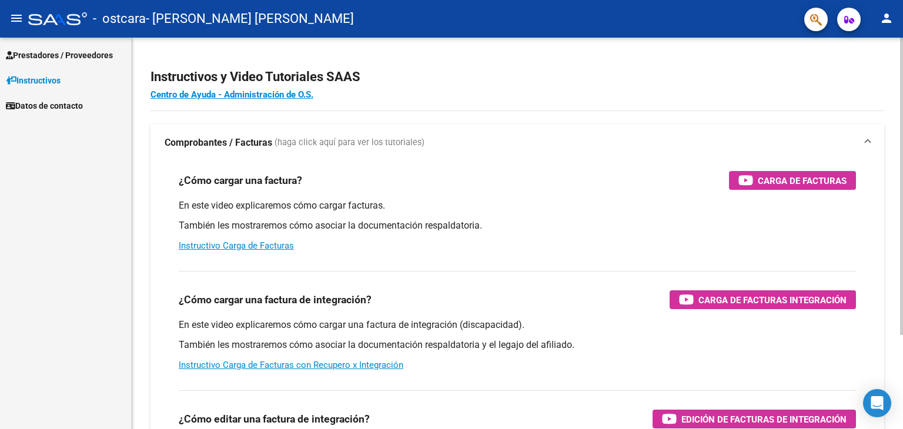
drag, startPoint x: 639, startPoint y: 193, endPoint x: 749, endPoint y: 169, distance: 111.9
click at [749, 169] on div "¿Cómo cargar una factura? Carga de Facturas En este video explicaremos cómo car…" at bounding box center [517, 212] width 705 height 100
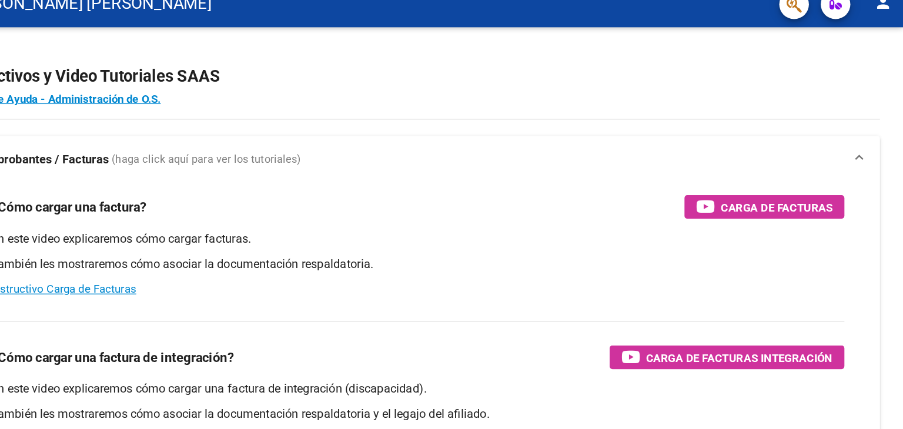
drag, startPoint x: 487, startPoint y: 33, endPoint x: 453, endPoint y: 37, distance: 34.3
click at [453, 37] on mat-toolbar "menu - ostcara - [PERSON_NAME] [PERSON_NAME] person" at bounding box center [451, 19] width 903 height 38
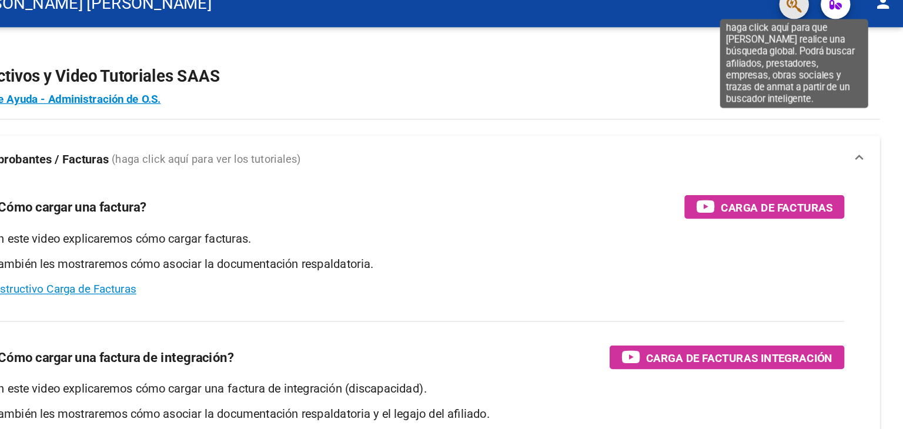
click at [814, 21] on icon "button" at bounding box center [816, 20] width 12 height 14
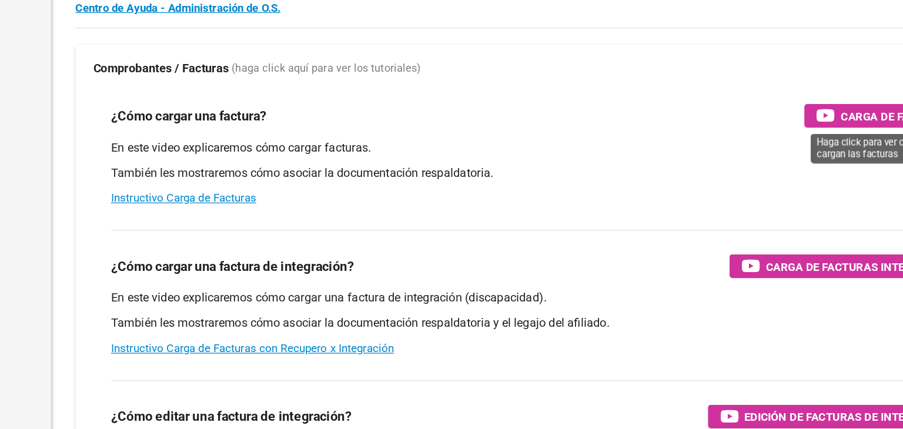
click at [749, 179] on icon "button" at bounding box center [745, 180] width 15 height 14
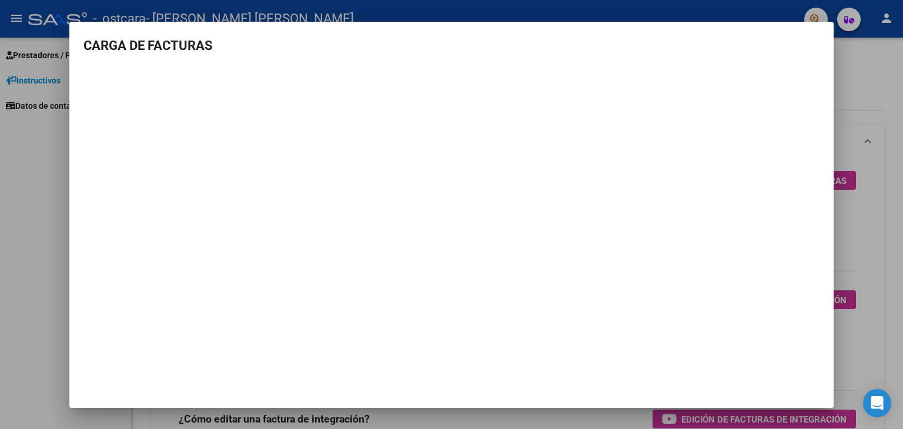
click at [877, 124] on div at bounding box center [451, 214] width 903 height 429
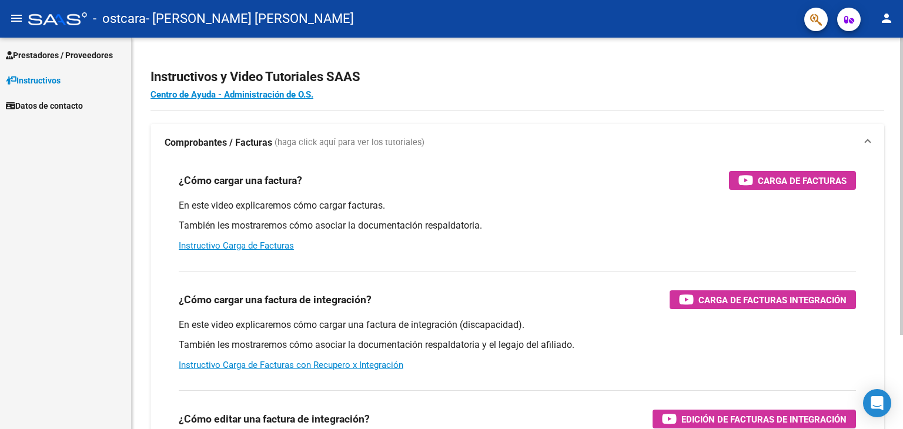
click at [890, 0] on html "menu - ostcara - [PERSON_NAME] [PERSON_NAME] person Prestadores / Proveedores F…" at bounding box center [451, 214] width 903 height 429
click at [58, 104] on span "Datos de contacto" at bounding box center [44, 105] width 77 height 13
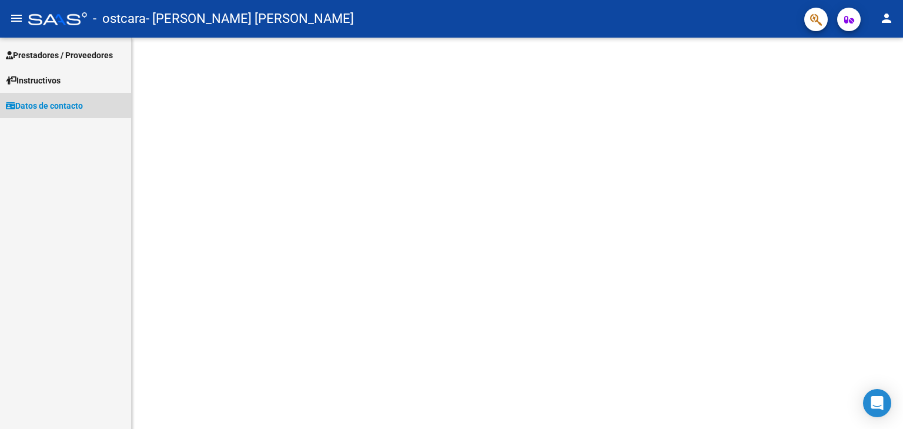
click at [58, 104] on span "Datos de contacto" at bounding box center [44, 105] width 77 height 13
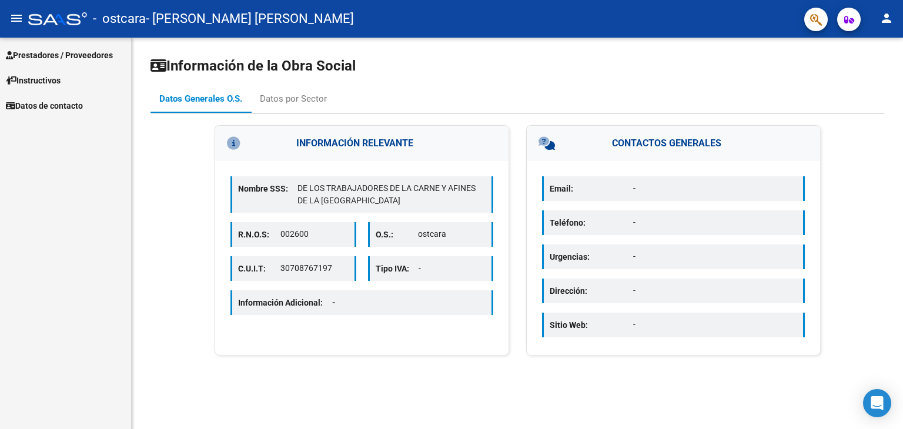
click at [162, 66] on icon at bounding box center [158, 65] width 16 height 14
click at [889, 19] on mat-icon "person" at bounding box center [886, 18] width 14 height 14
click at [889, 19] on body "menu - ostcara - [PERSON_NAME] [PERSON_NAME] person Prestadores / Proveedores F…" at bounding box center [451, 214] width 903 height 429
click at [889, 19] on div at bounding box center [451, 214] width 903 height 429
click at [889, 19] on mat-icon "person" at bounding box center [886, 18] width 14 height 14
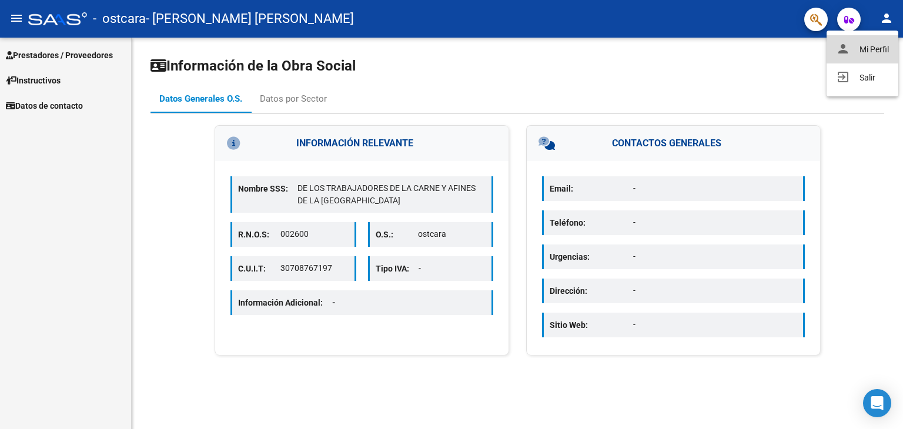
click at [873, 51] on button "person Mi Perfil" at bounding box center [862, 49] width 72 height 28
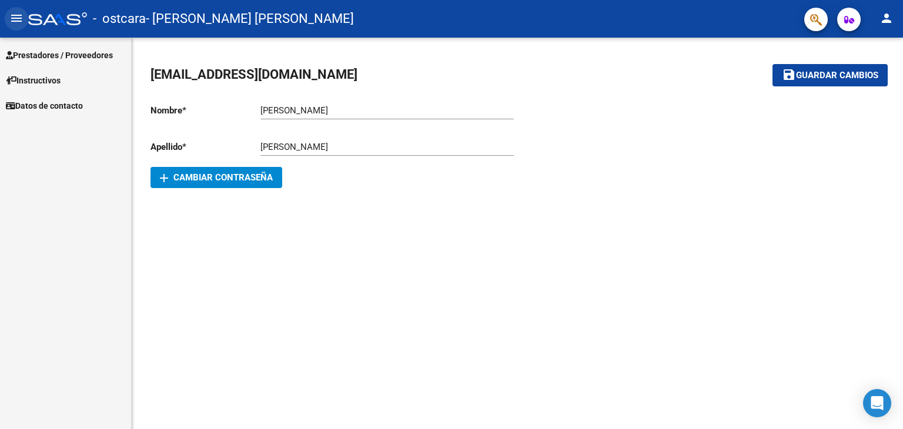
click at [16, 18] on mat-icon "menu" at bounding box center [16, 18] width 14 height 14
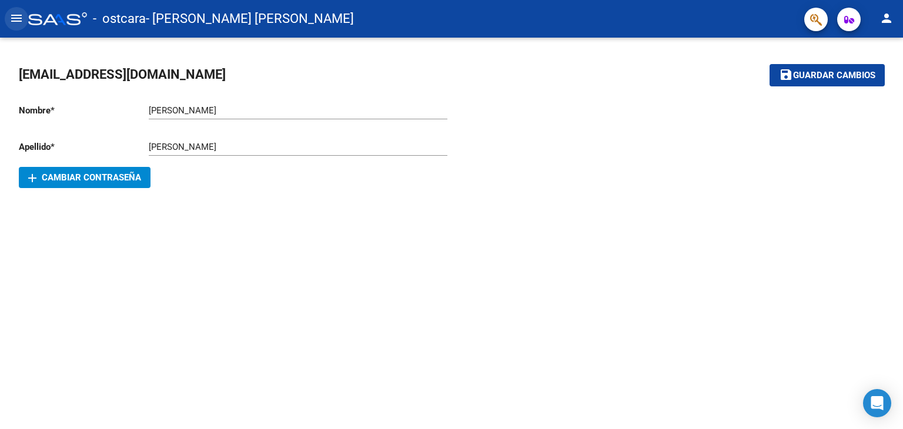
click at [16, 18] on mat-icon "menu" at bounding box center [16, 18] width 14 height 14
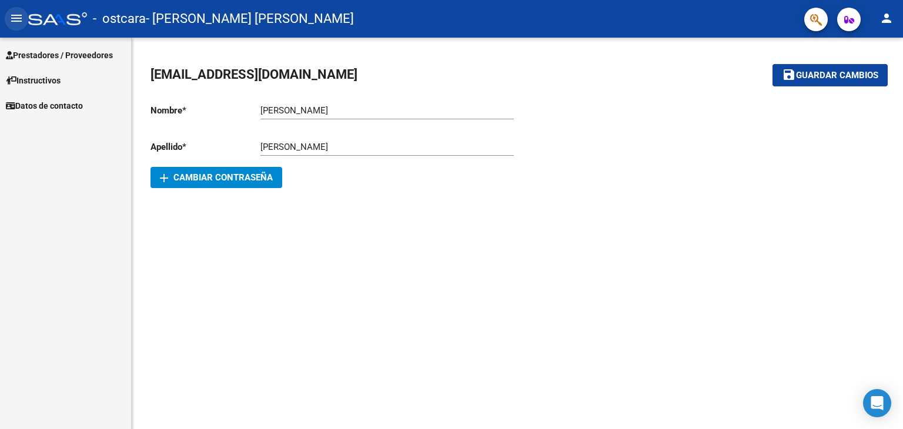
click at [16, 18] on mat-icon "menu" at bounding box center [16, 18] width 14 height 14
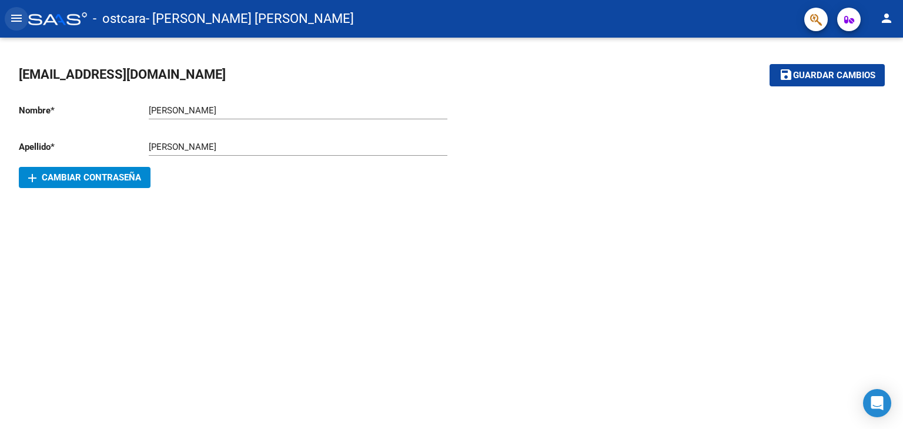
click at [16, 18] on mat-icon "menu" at bounding box center [16, 18] width 14 height 14
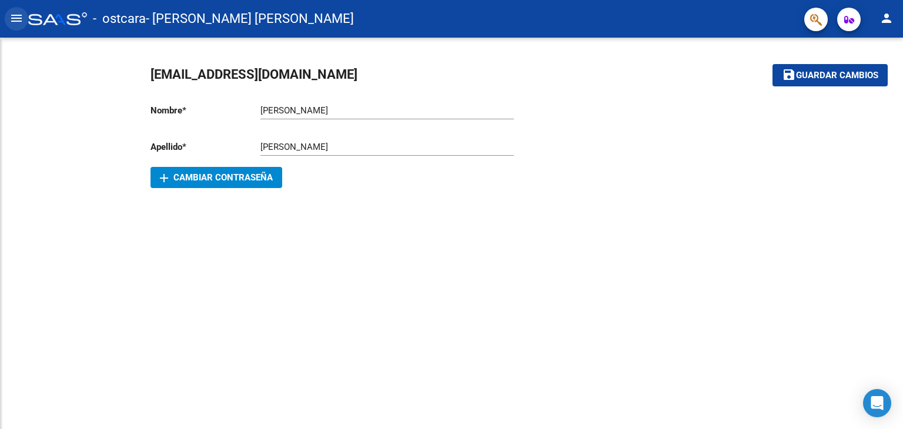
click at [16, 18] on mat-icon "menu" at bounding box center [16, 18] width 14 height 14
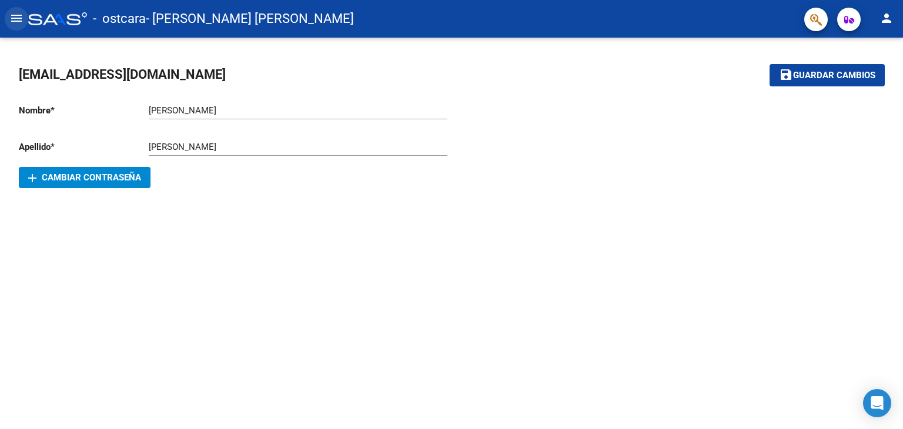
click at [16, 18] on mat-icon "menu" at bounding box center [16, 18] width 14 height 14
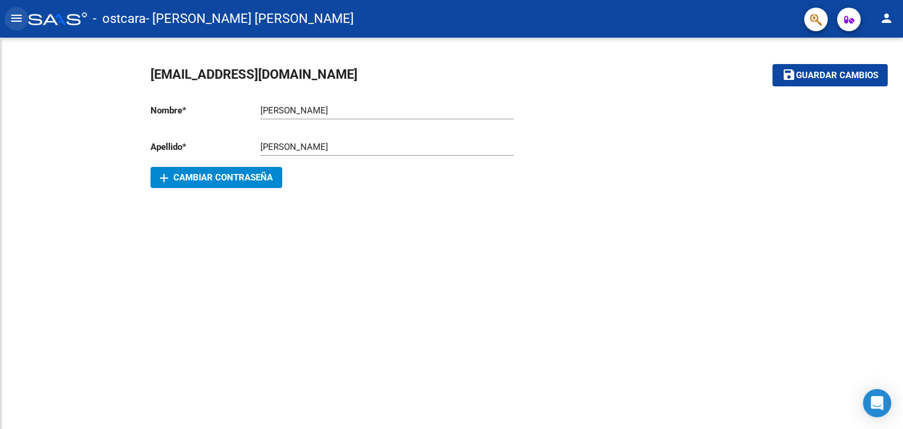
click at [16, 18] on mat-icon "menu" at bounding box center [16, 18] width 14 height 14
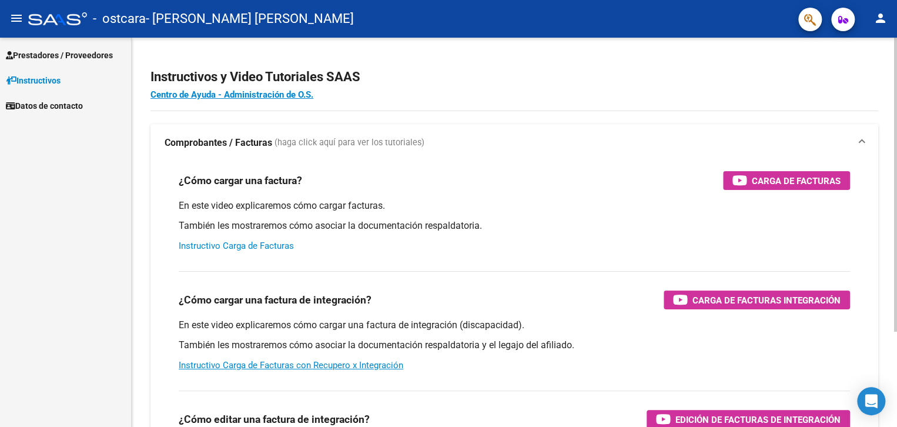
click at [285, 250] on link "Instructivo Carga de Facturas" at bounding box center [236, 245] width 115 height 11
click at [218, 183] on h3 "¿Cómo cargar una factura?" at bounding box center [240, 180] width 123 height 16
click at [18, 19] on mat-icon "menu" at bounding box center [16, 18] width 14 height 14
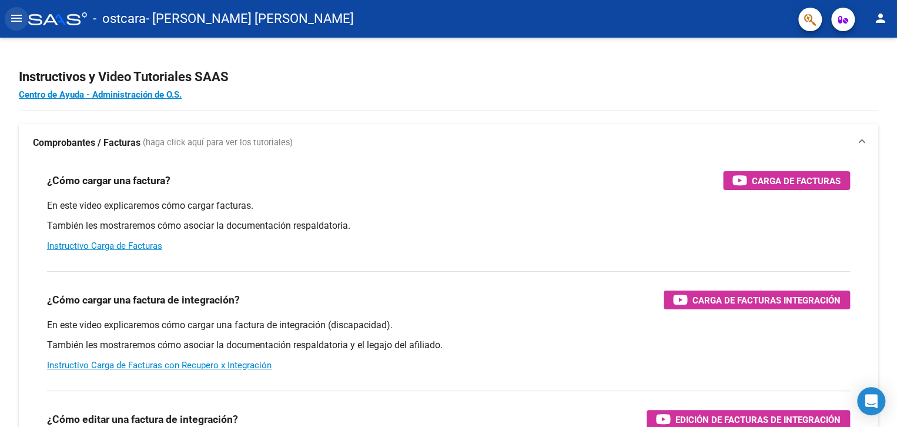
click at [18, 19] on mat-icon "menu" at bounding box center [16, 18] width 14 height 14
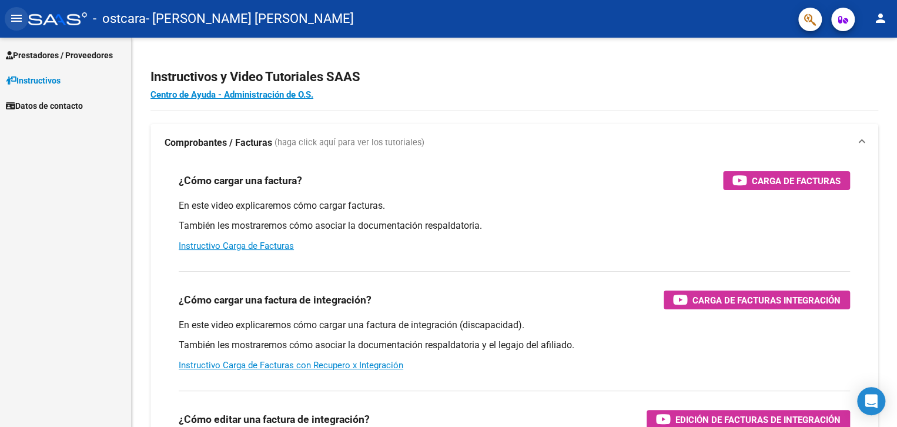
click at [18, 19] on mat-icon "menu" at bounding box center [16, 18] width 14 height 14
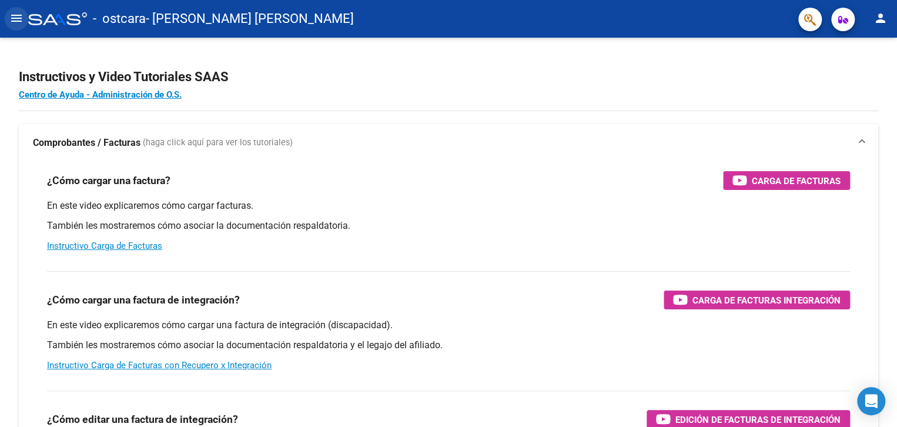
click at [18, 19] on mat-icon "menu" at bounding box center [16, 18] width 14 height 14
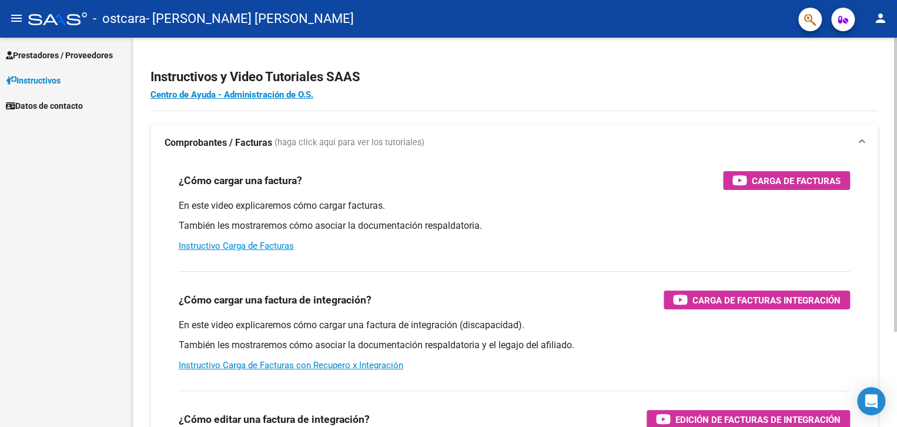
click at [229, 300] on h3 "¿Cómo cargar una factura de integración?" at bounding box center [275, 299] width 193 height 16
click at [568, 259] on div "¿Cómo cargar una factura? Carga de Facturas En este video explicaremos cómo car…" at bounding box center [514, 212] width 699 height 100
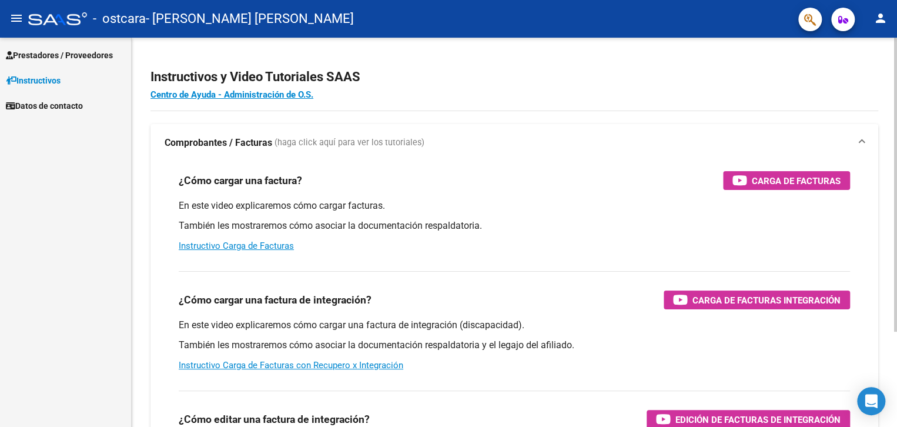
click at [568, 259] on div "¿Cómo cargar una factura? Carga de Facturas En este video explicaremos cómo car…" at bounding box center [514, 212] width 699 height 100
